Goal: Share content: Share content

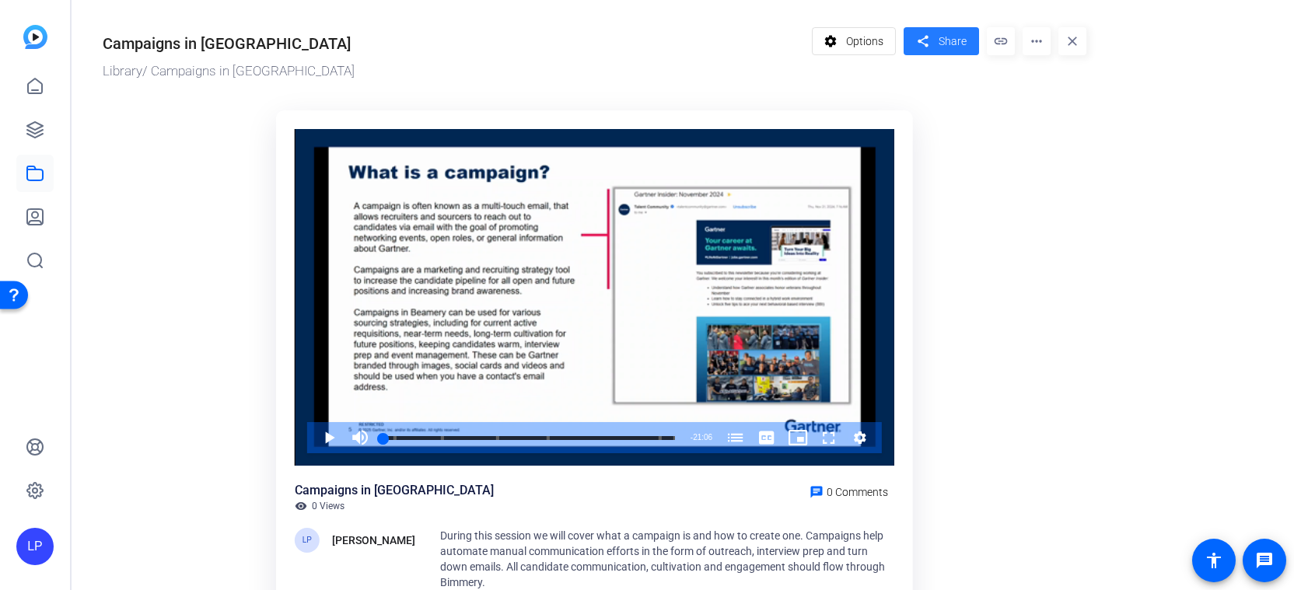
click at [957, 42] on span "Share" at bounding box center [953, 41] width 28 height 16
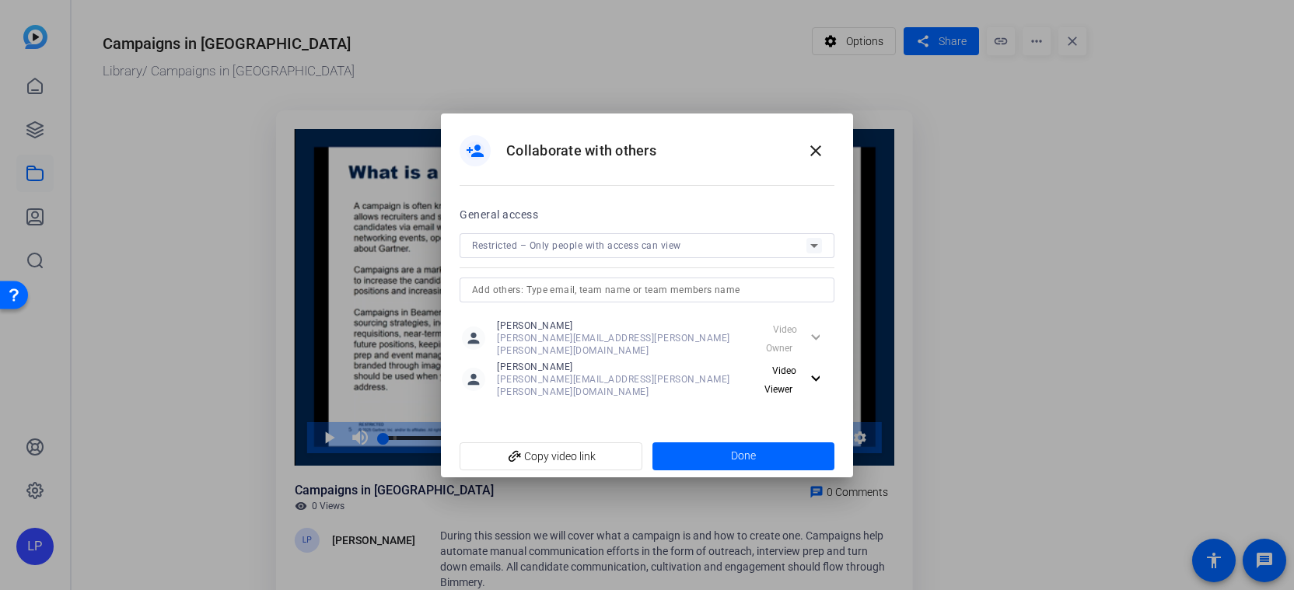
click at [612, 299] on input "text" at bounding box center [647, 290] width 350 height 19
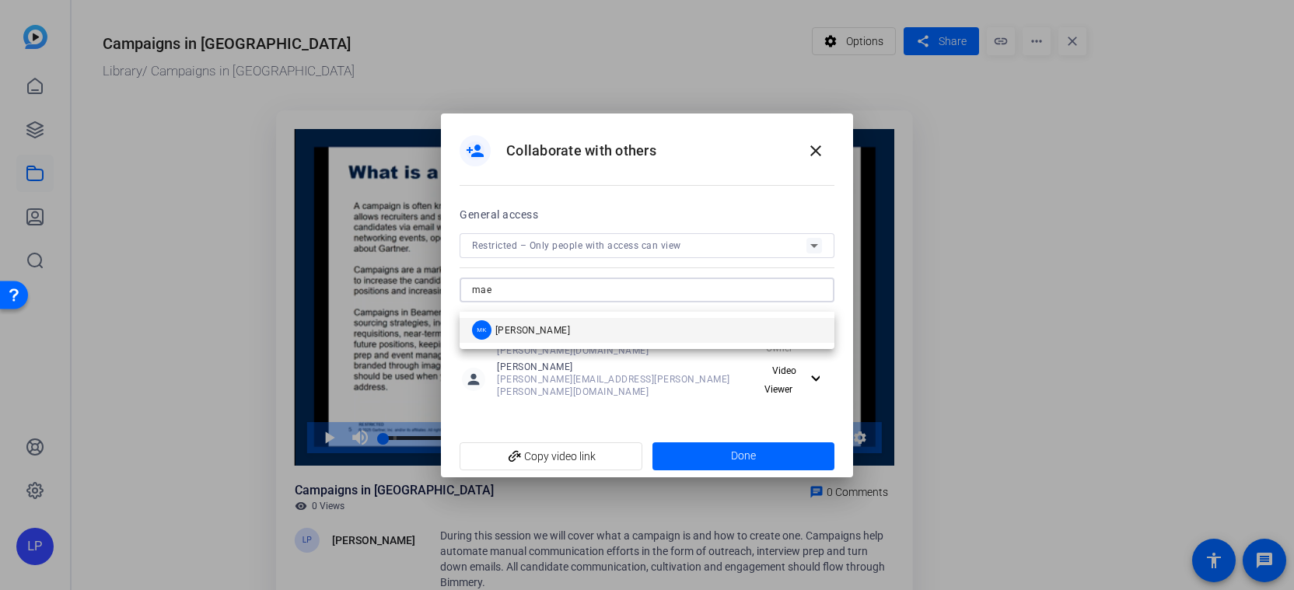
type input "mae"
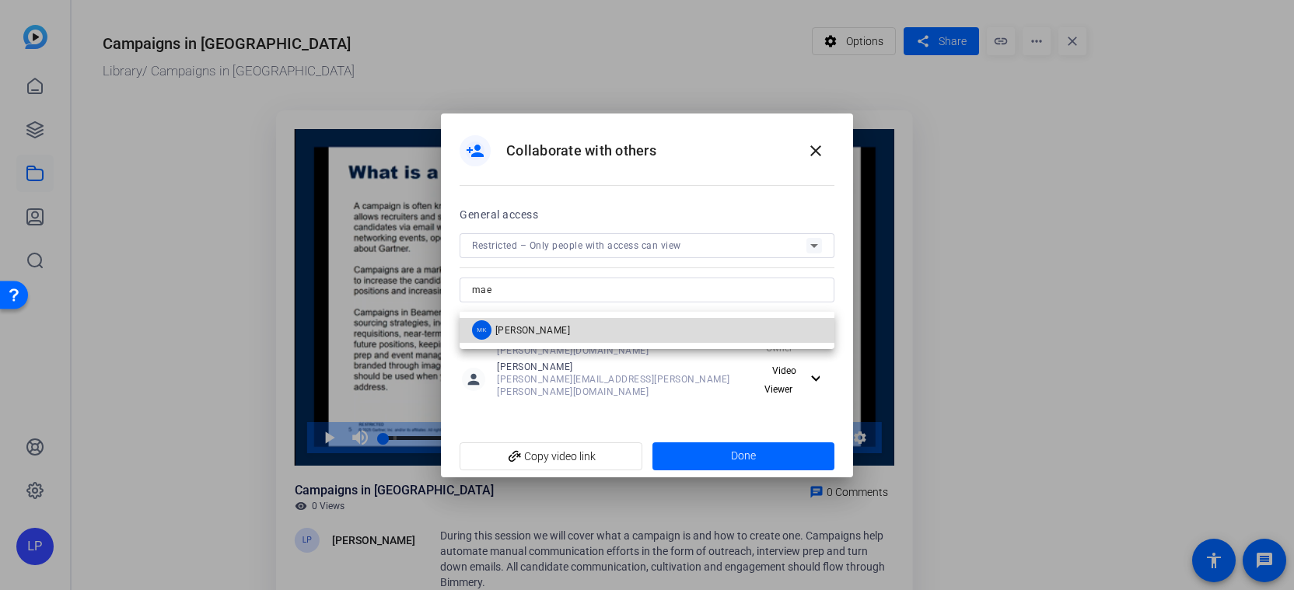
click at [605, 334] on mat-option "MK [PERSON_NAME]" at bounding box center [647, 330] width 375 height 25
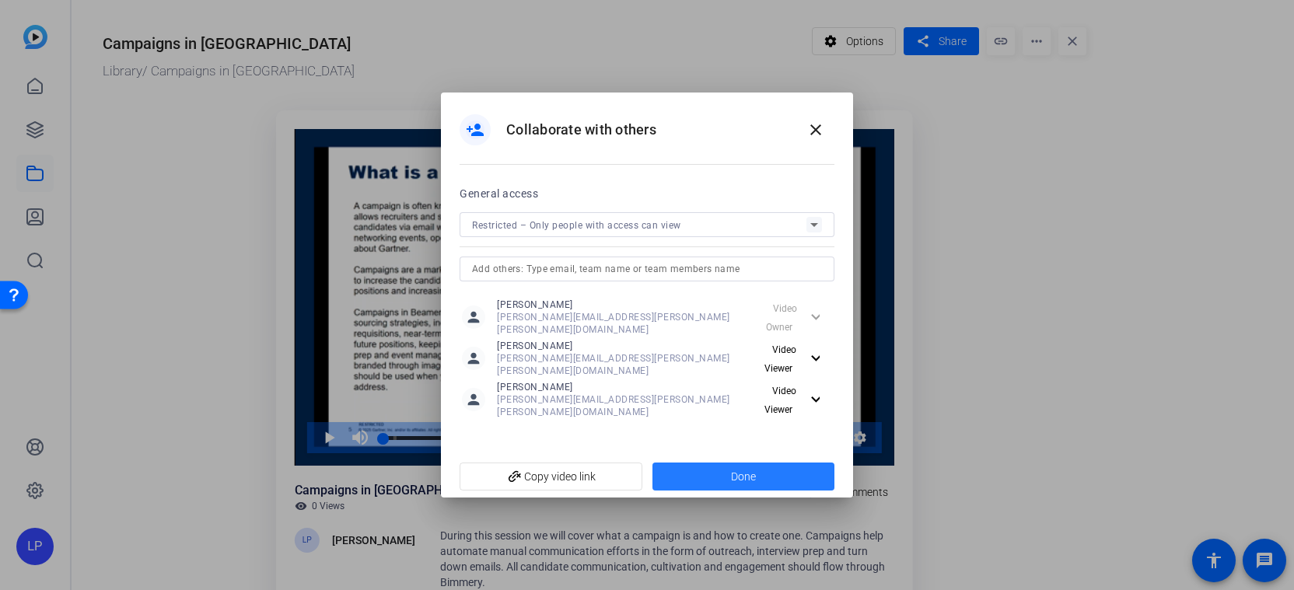
click at [754, 469] on span "Done" at bounding box center [743, 477] width 25 height 16
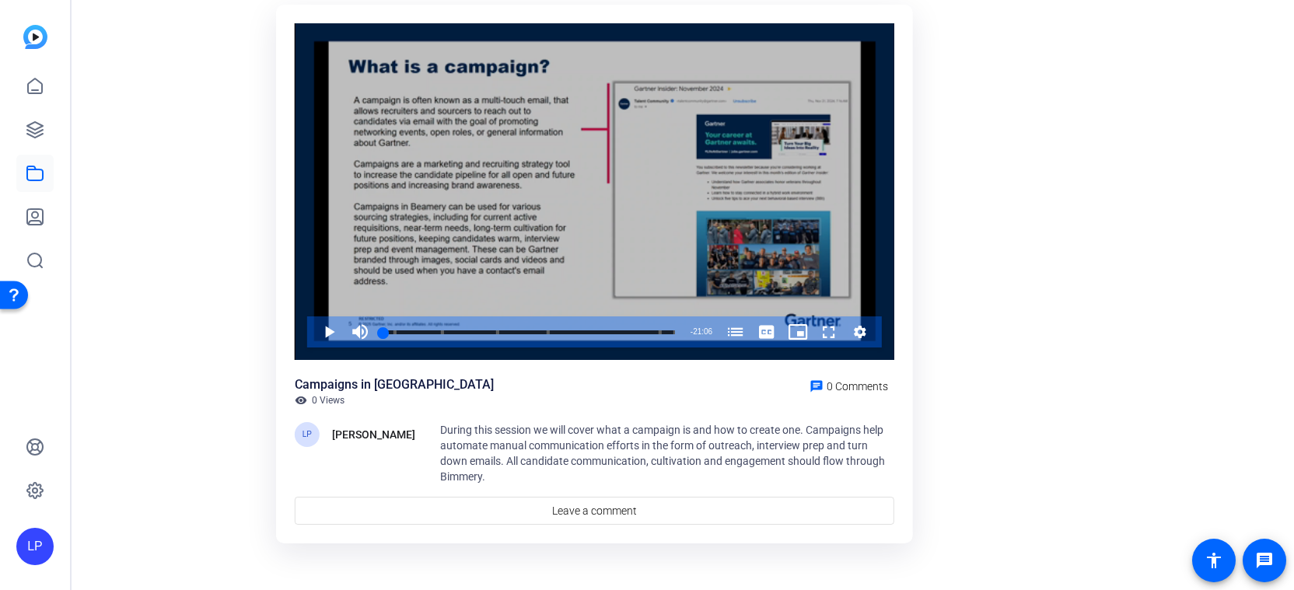
scroll to position [113, 0]
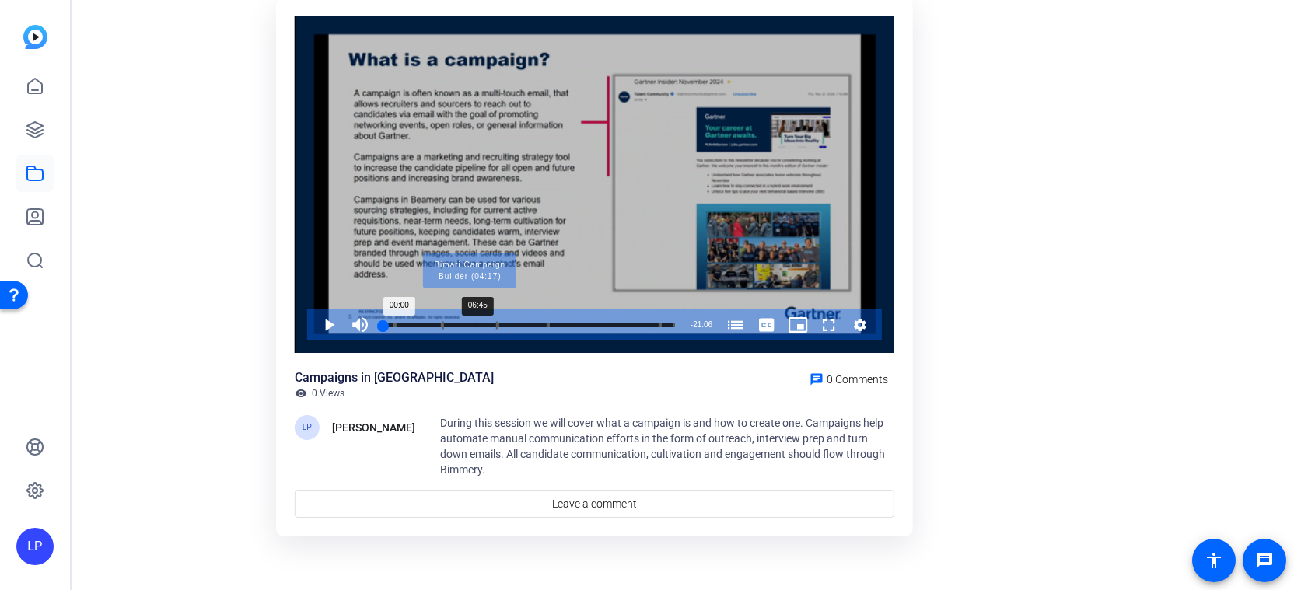
click at [477, 322] on div "Progress Bar" at bounding box center [469, 325] width 55 height 8
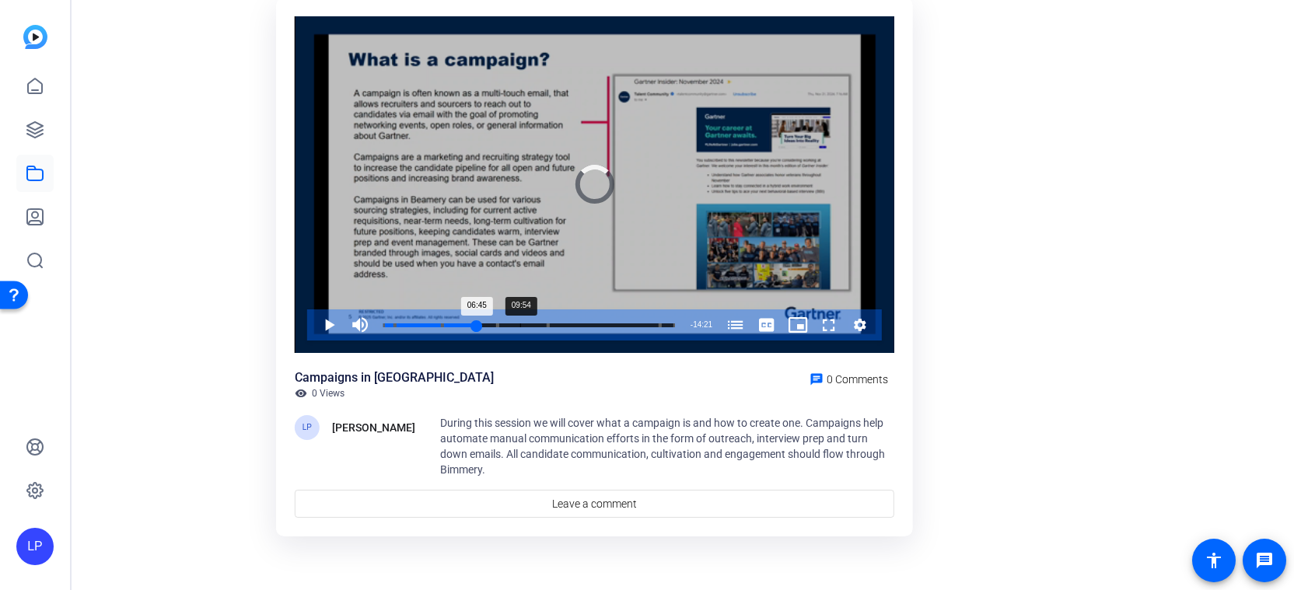
click at [519, 321] on div "Loaded : 0.00% 09:54 06:45 Session 1 (00:00) Bimary: Gartner Campaigns (00:49) …" at bounding box center [529, 325] width 307 height 31
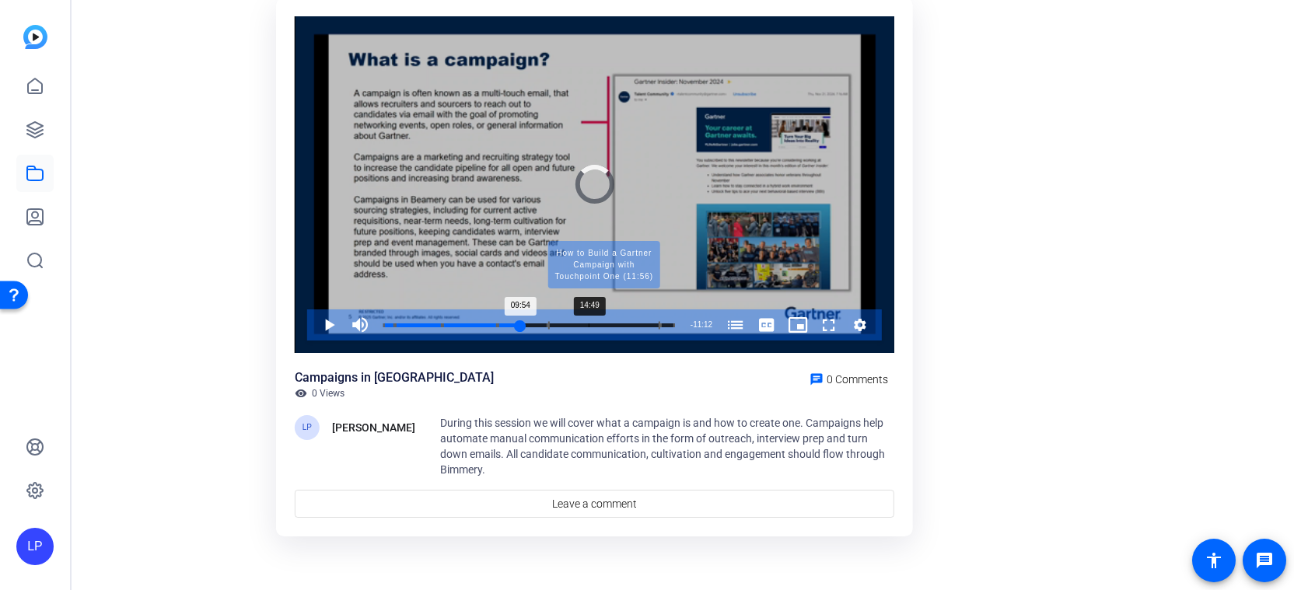
click at [589, 326] on div "Progress Bar" at bounding box center [604, 325] width 112 height 8
click at [638, 325] on div "Progress Bar" at bounding box center [608, 325] width 114 height 8
click at [655, 325] on div "Progress Bar" at bounding box center [608, 325] width 114 height 8
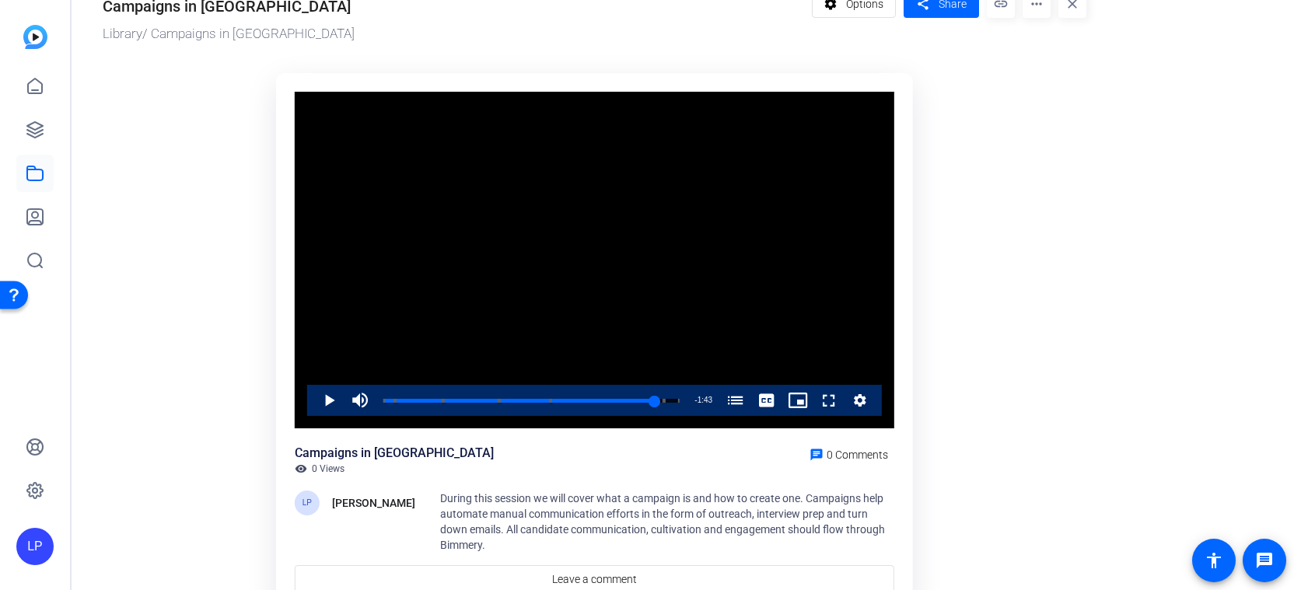
scroll to position [0, 0]
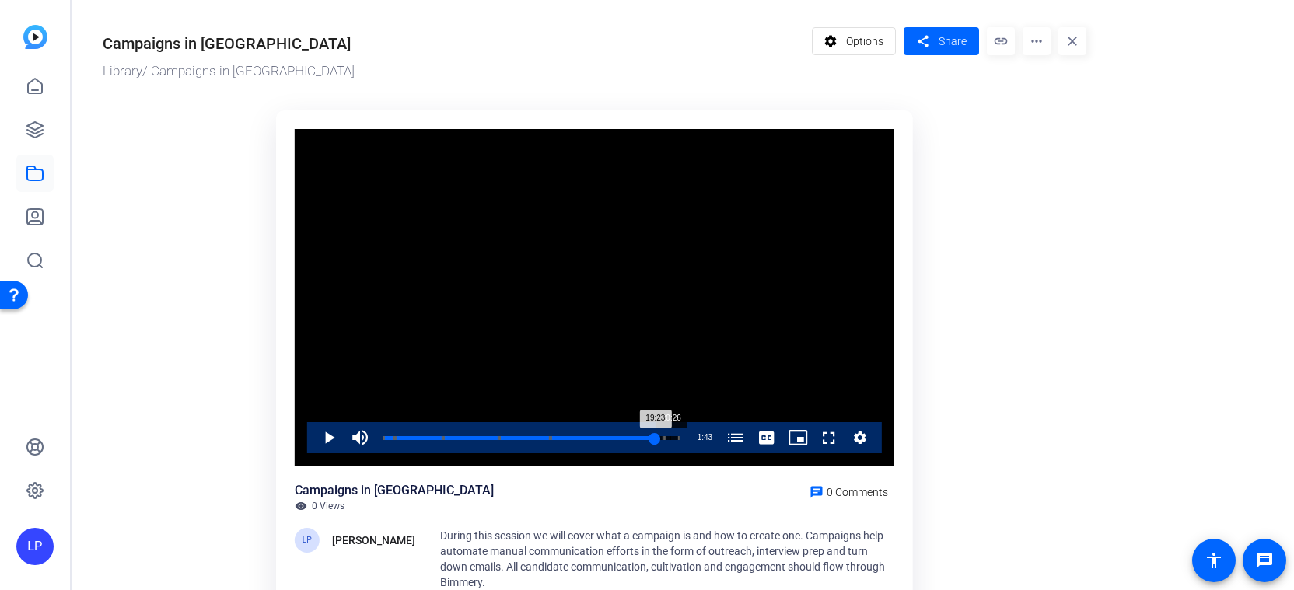
click at [670, 435] on div "Loaded : 92.46% 20:26 19:23 Session 1 (00:00) Bimary: Gartner Campaigns (00:49)…" at bounding box center [532, 437] width 312 height 31
click at [1041, 47] on mat-icon "more_horiz" at bounding box center [1037, 41] width 28 height 28
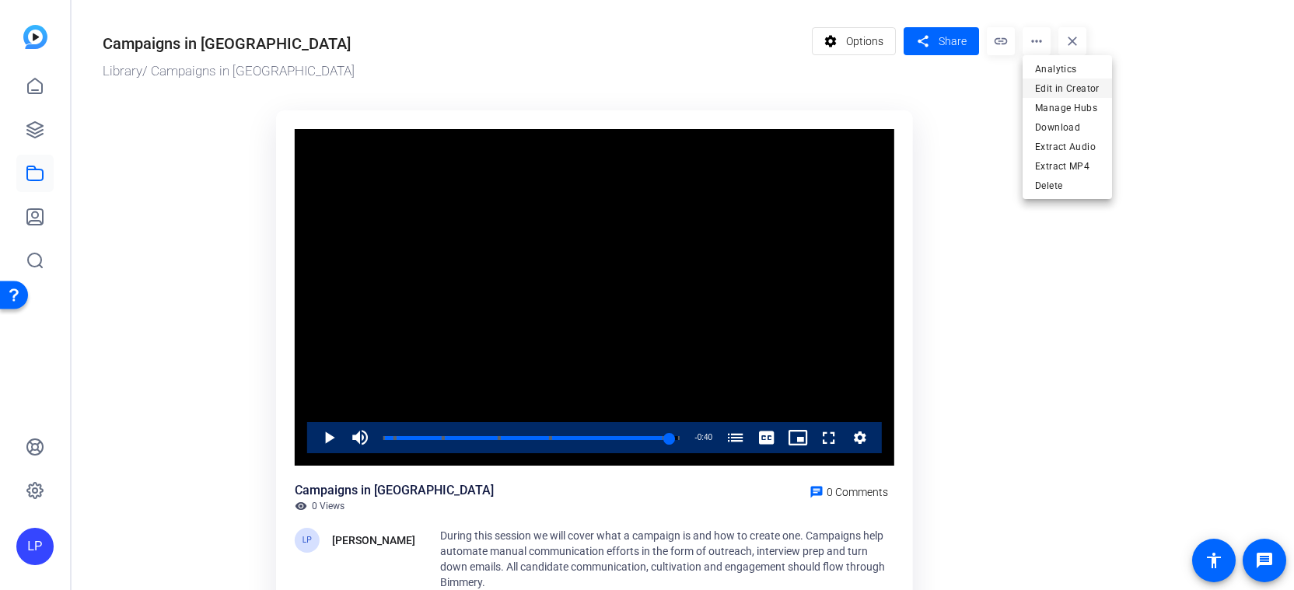
click at [1060, 92] on span "Edit in Creator" at bounding box center [1067, 88] width 65 height 19
